Goal: Task Accomplishment & Management: Manage account settings

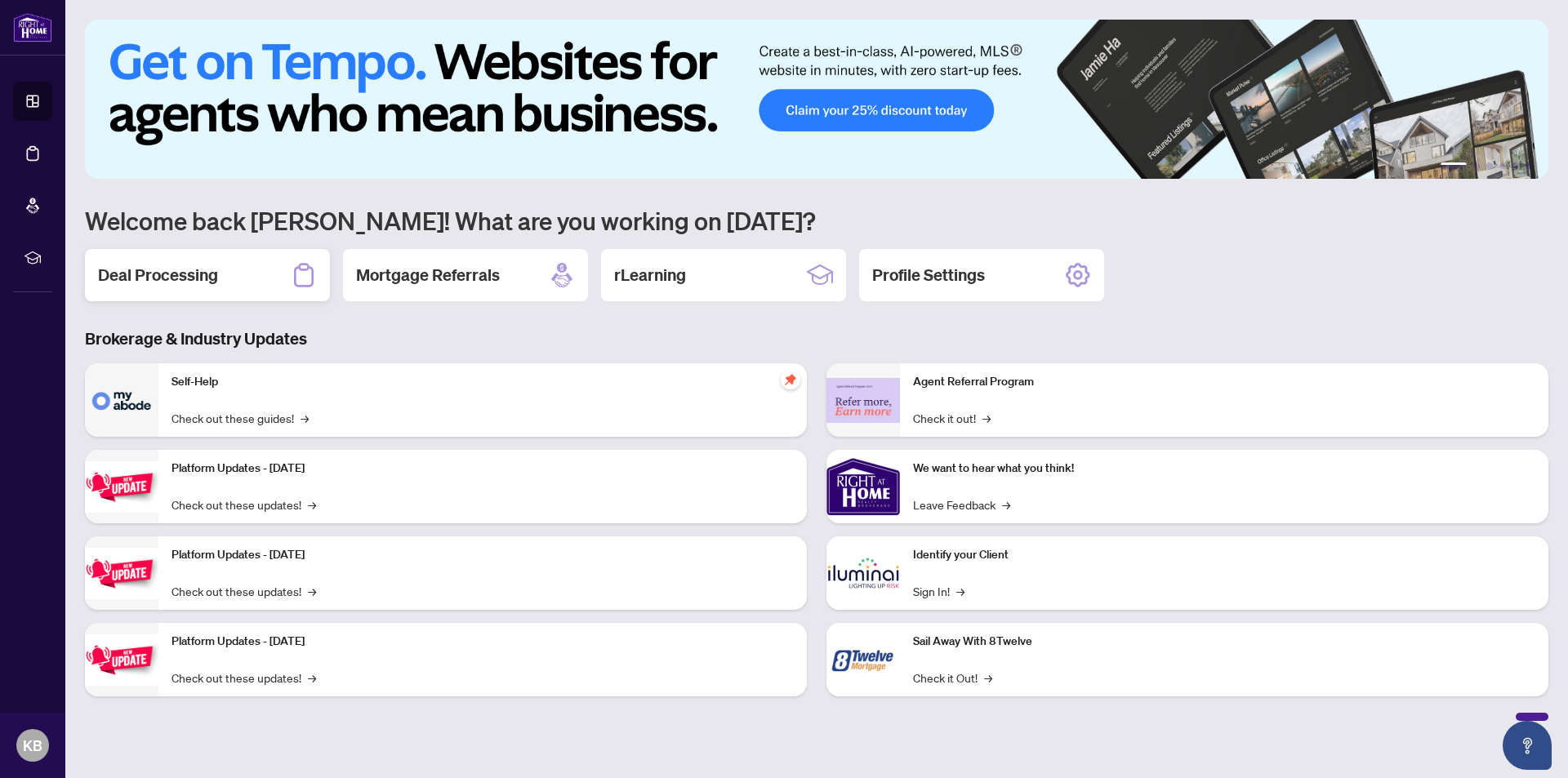
click at [160, 276] on h2 "Deal Processing" at bounding box center [158, 275] width 120 height 23
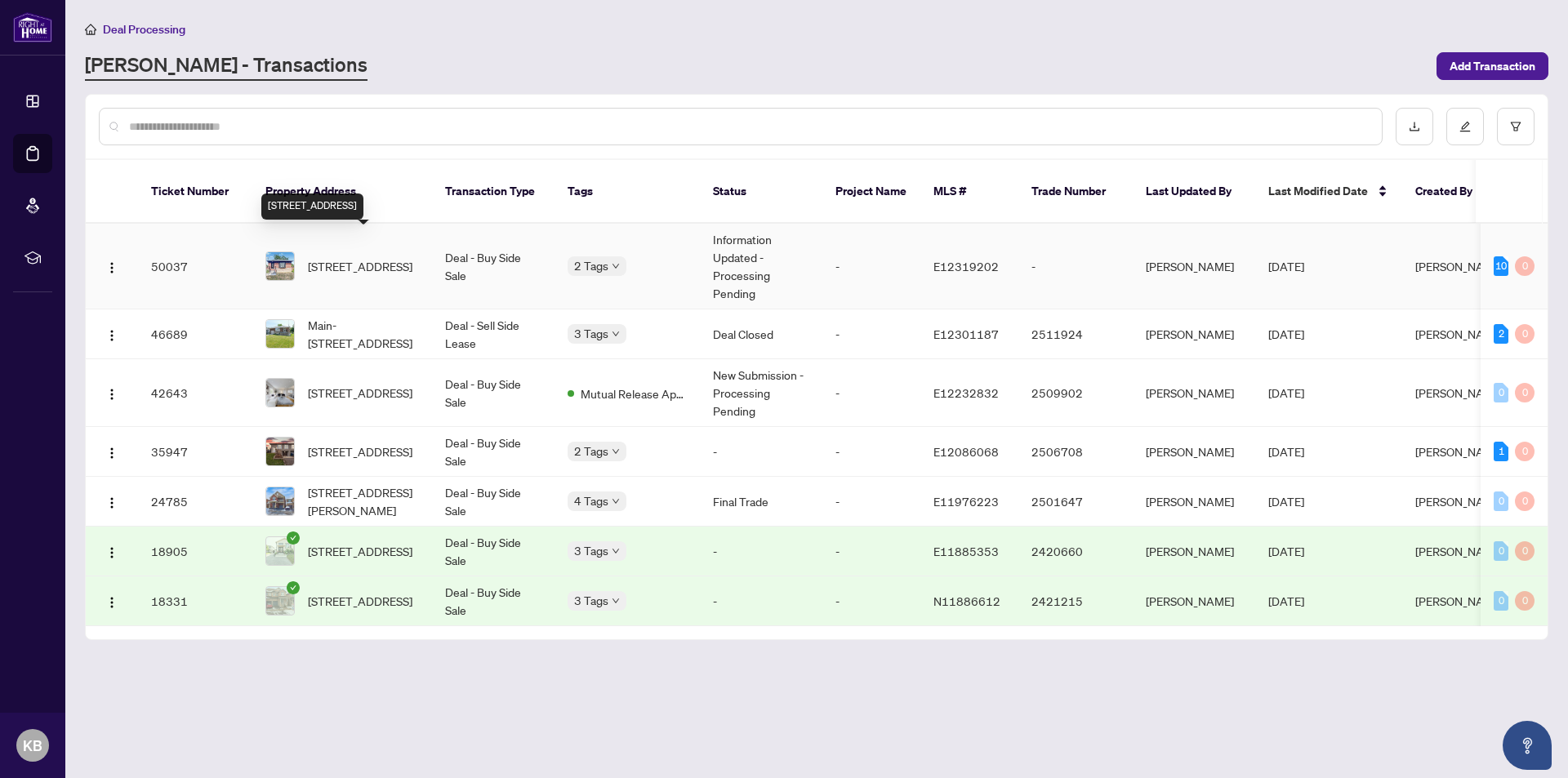
click at [364, 257] on span "[STREET_ADDRESS]" at bounding box center [360, 266] width 105 height 18
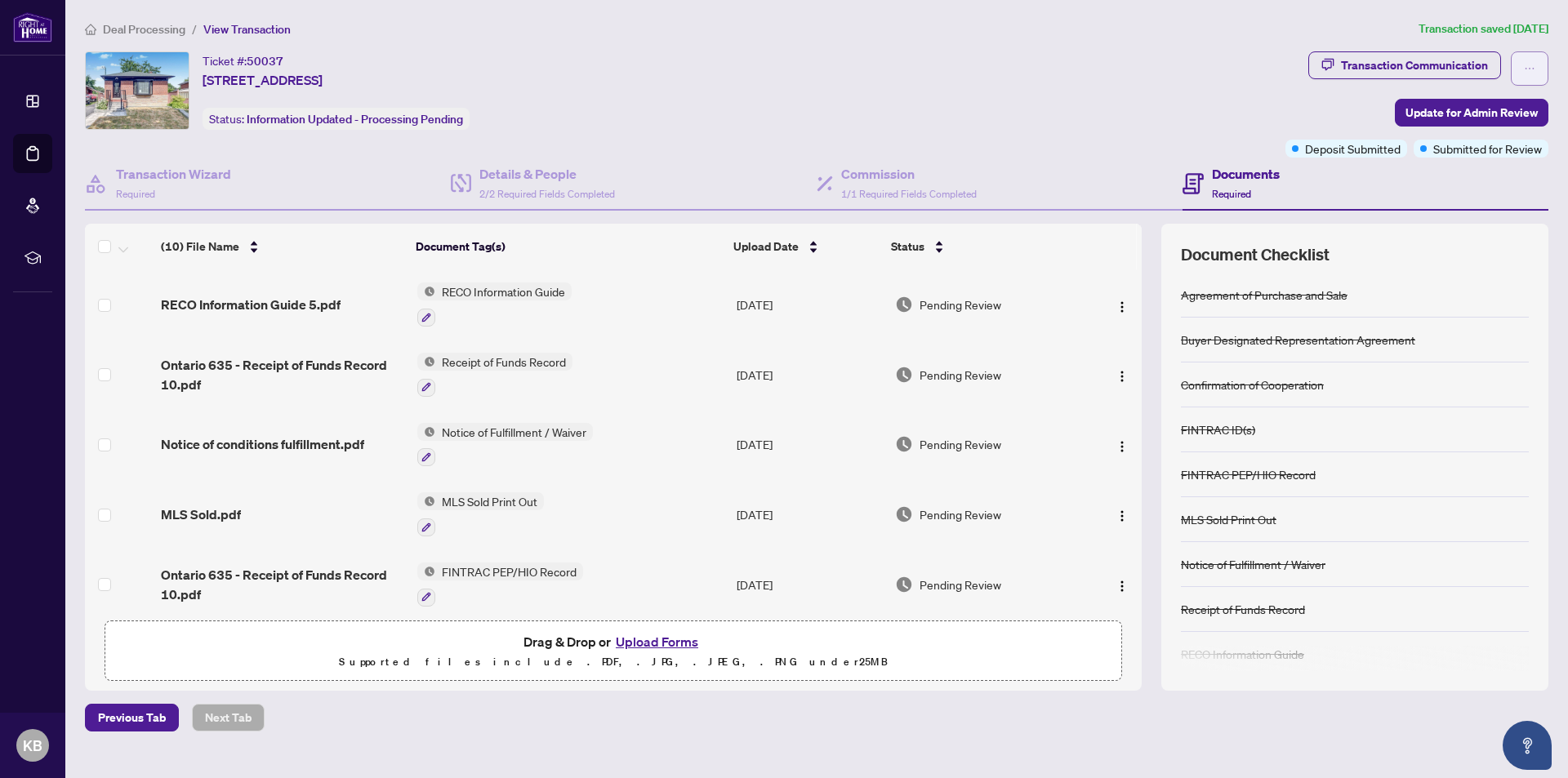
click at [1535, 66] on icon "ellipsis" at bounding box center [1529, 68] width 11 height 11
click at [1274, 92] on div "Ticket #: 50037 [STREET_ADDRESS] Status: Information Updated - Processing Pendi…" at bounding box center [682, 90] width 1194 height 78
